Goal: Navigation & Orientation: Go to known website

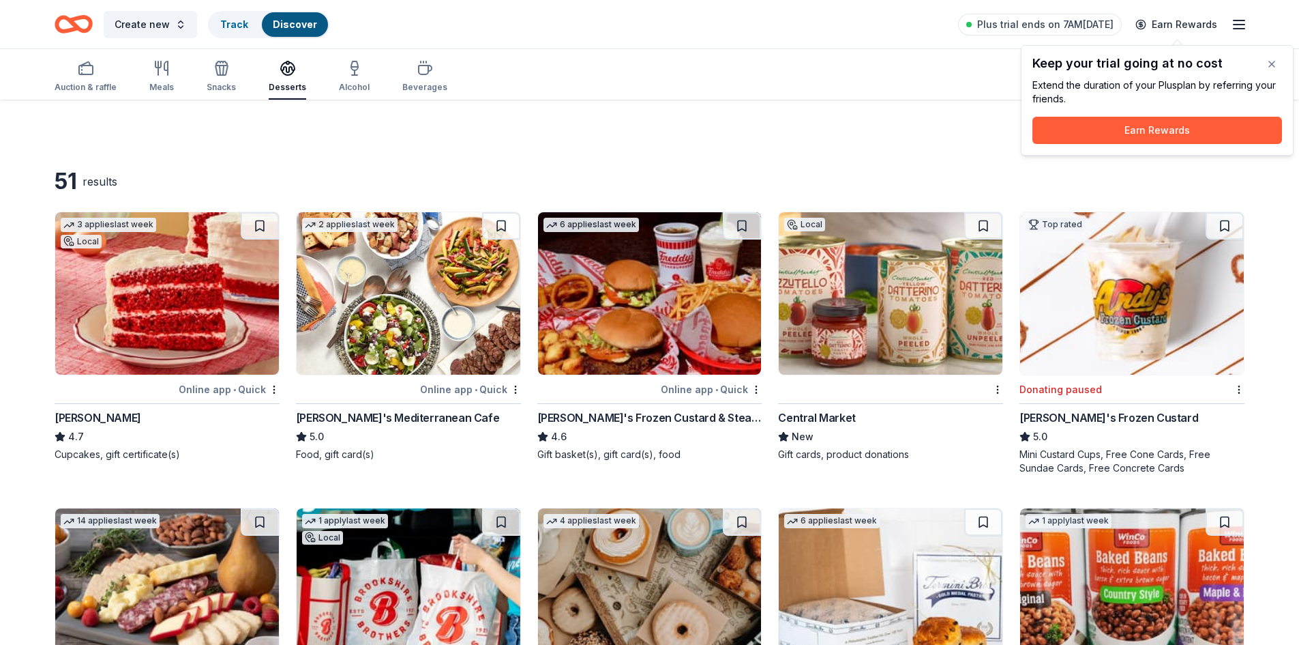
scroll to position [279, 0]
